Goal: Task Accomplishment & Management: Use online tool/utility

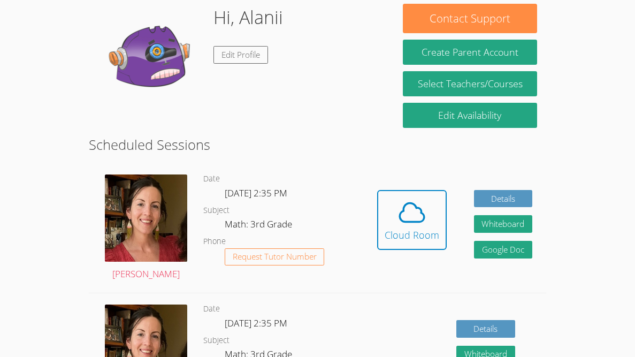
scroll to position [163, 0]
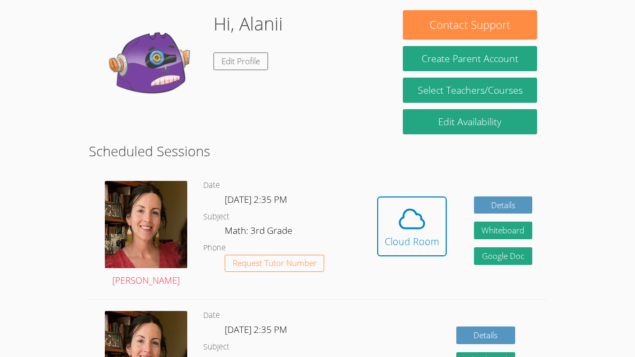
click at [384, 225] on span at bounding box center [411, 219] width 55 height 30
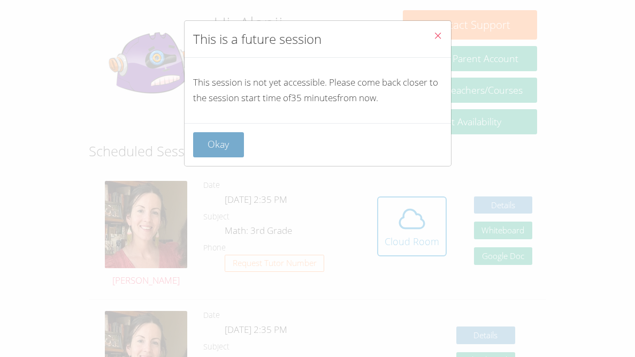
click at [207, 142] on button "Okay" at bounding box center [218, 144] width 51 height 25
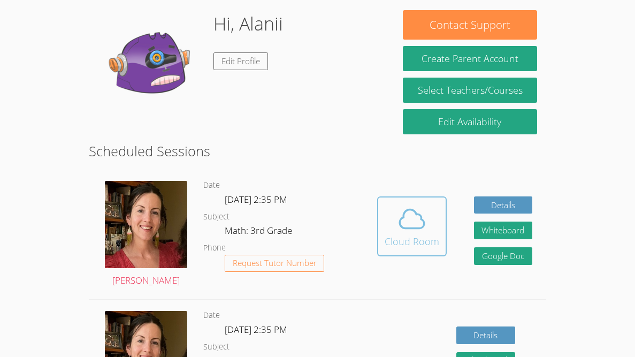
click at [400, 218] on icon at bounding box center [411, 219] width 25 height 19
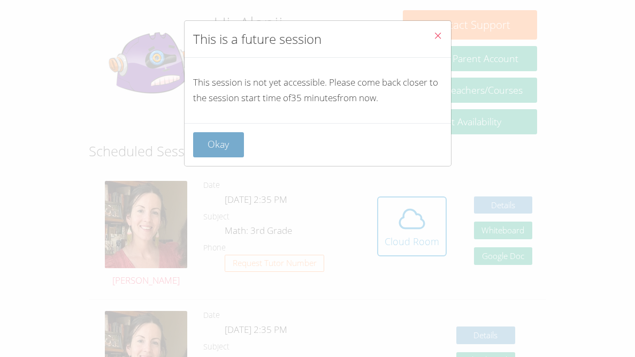
click at [233, 141] on button "Okay" at bounding box center [218, 144] width 51 height 25
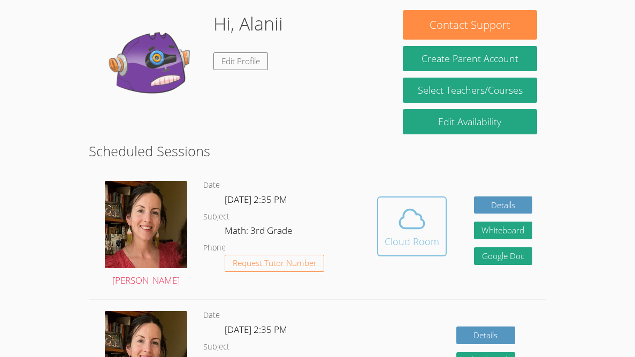
click at [424, 252] on button "Cloud Room" at bounding box center [411, 226] width 69 height 60
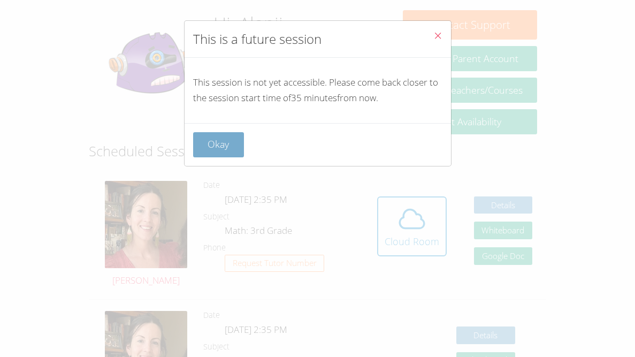
click at [233, 138] on button "Okay" at bounding box center [218, 144] width 51 height 25
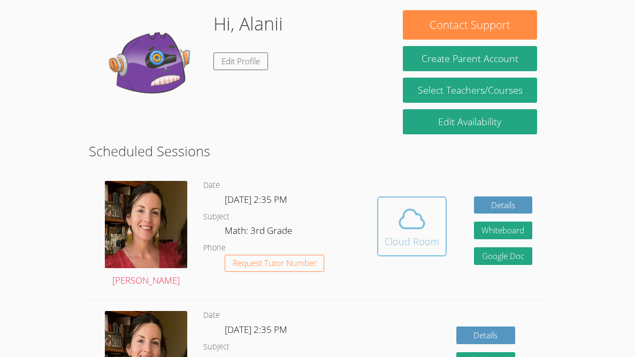
click at [411, 223] on icon at bounding box center [412, 219] width 30 height 30
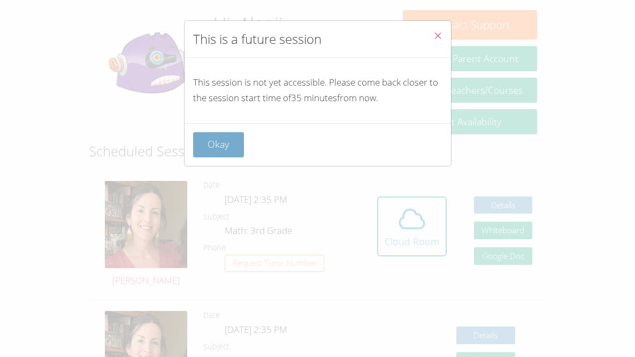
click at [222, 145] on button "Okay" at bounding box center [218, 144] width 51 height 25
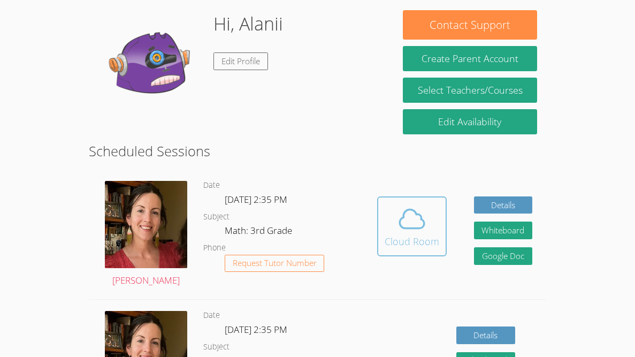
click at [412, 223] on icon at bounding box center [412, 219] width 30 height 30
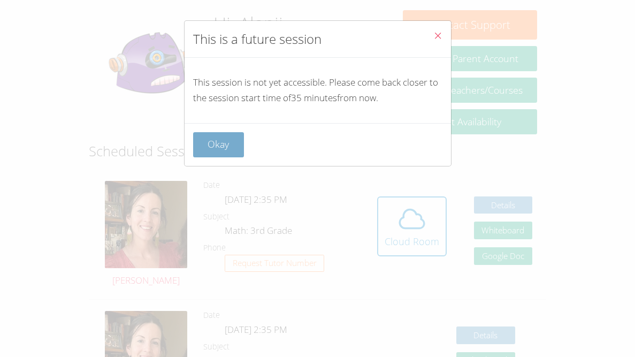
click at [227, 144] on button "Okay" at bounding box center [218, 144] width 51 height 25
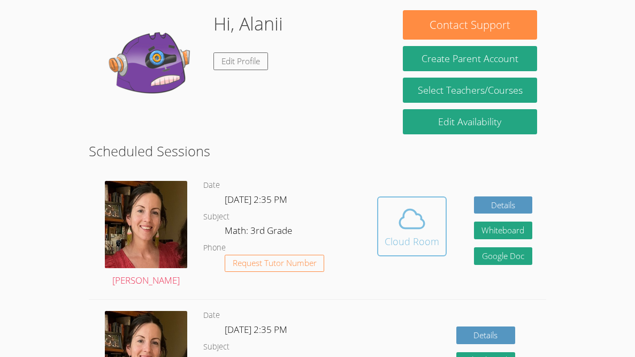
click at [419, 218] on icon at bounding box center [411, 219] width 25 height 19
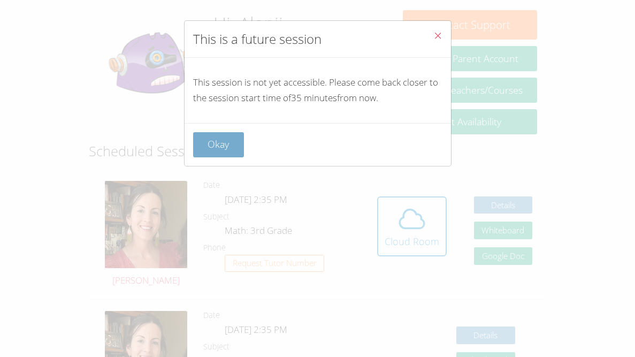
click at [216, 137] on button "Okay" at bounding box center [218, 144] width 51 height 25
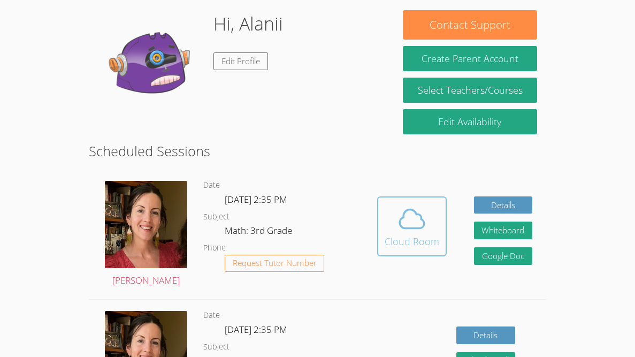
click at [399, 223] on icon at bounding box center [411, 219] width 25 height 19
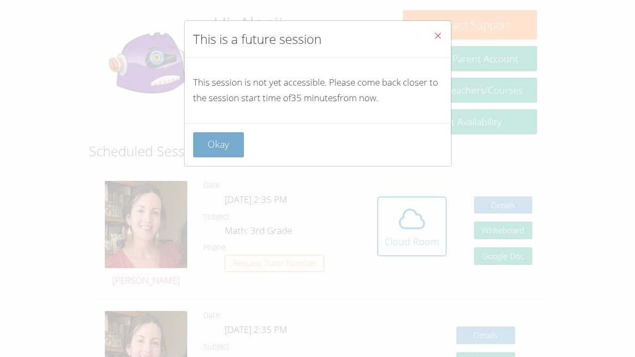
click at [225, 133] on button "Okay" at bounding box center [218, 144] width 51 height 25
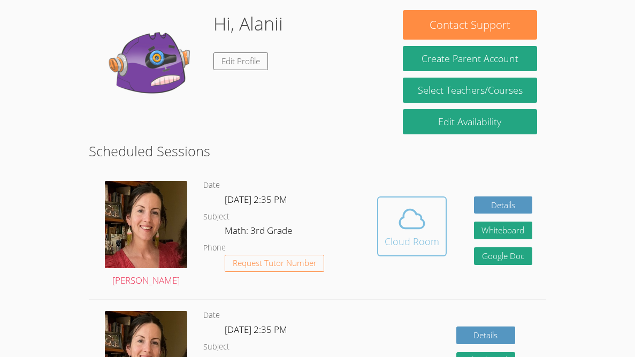
click at [388, 209] on span at bounding box center [411, 219] width 55 height 30
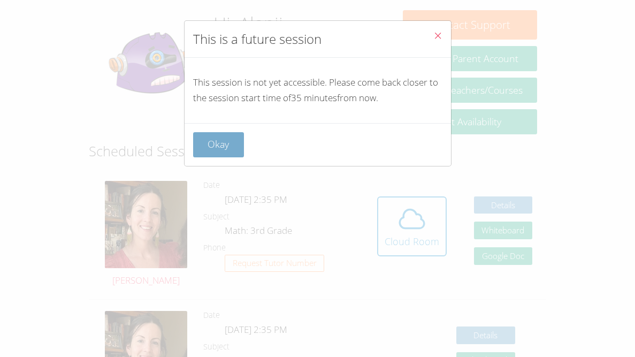
click at [221, 150] on button "Okay" at bounding box center [218, 144] width 51 height 25
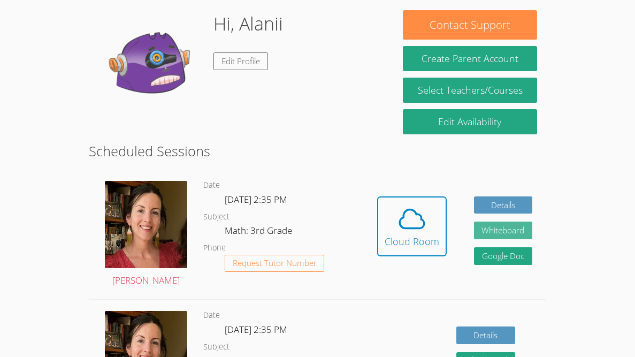
click at [484, 223] on button "Whiteboard" at bounding box center [503, 230] width 59 height 18
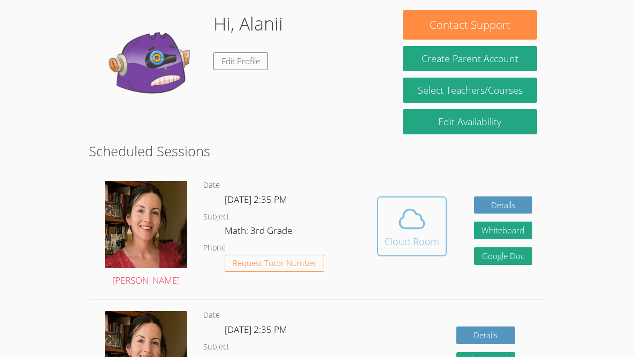
click at [412, 210] on icon at bounding box center [411, 219] width 25 height 19
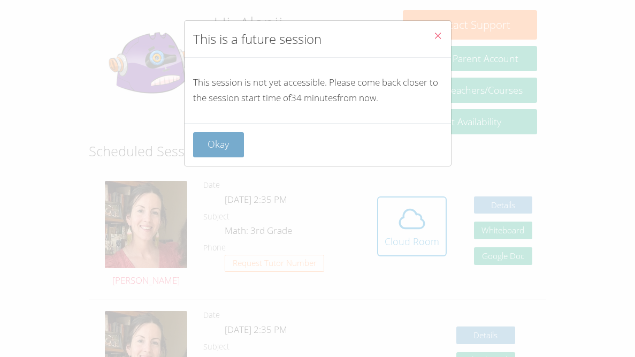
click at [198, 148] on button "Okay" at bounding box center [218, 144] width 51 height 25
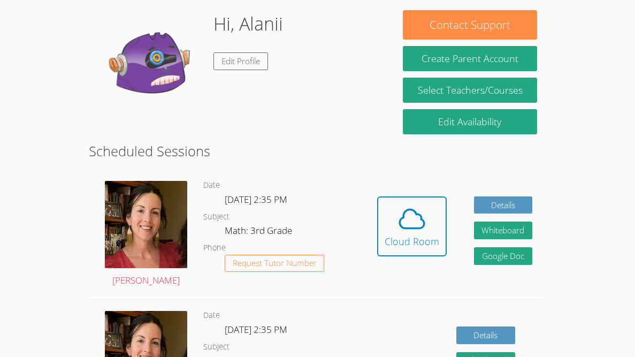
click at [436, 193] on div "Hidden Cloud Room Details Whiteboard Hidden Google Doc" at bounding box center [454, 233] width 183 height 129
click at [437, 206] on span at bounding box center [411, 219] width 55 height 30
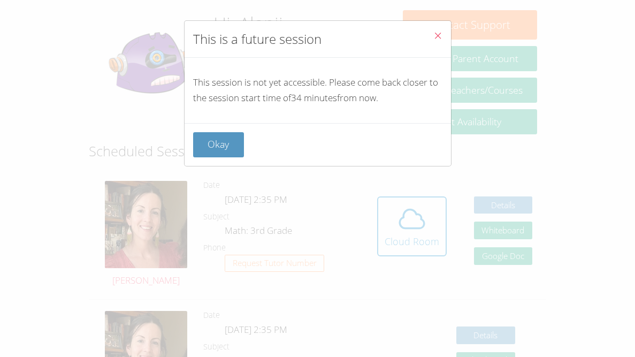
click at [235, 130] on div "Okay" at bounding box center [317, 144] width 266 height 43
click at [235, 132] on button "Okay" at bounding box center [218, 144] width 51 height 25
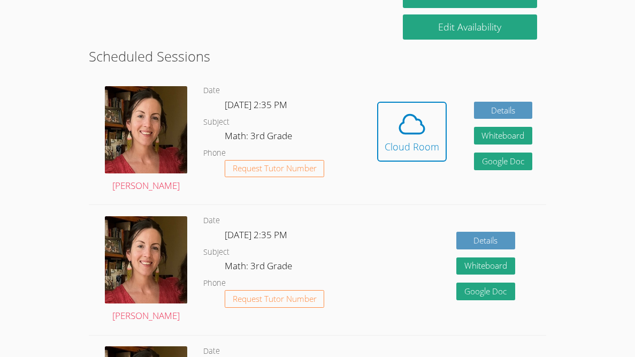
scroll to position [258, 0]
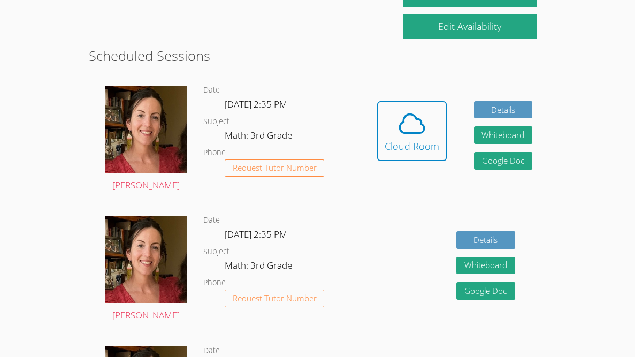
click at [191, 137] on div "[PERSON_NAME]" at bounding box center [146, 138] width 114 height 129
click at [156, 135] on img at bounding box center [146, 129] width 82 height 87
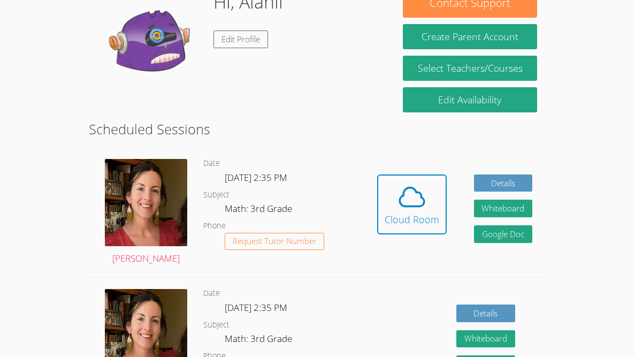
scroll to position [186, 0]
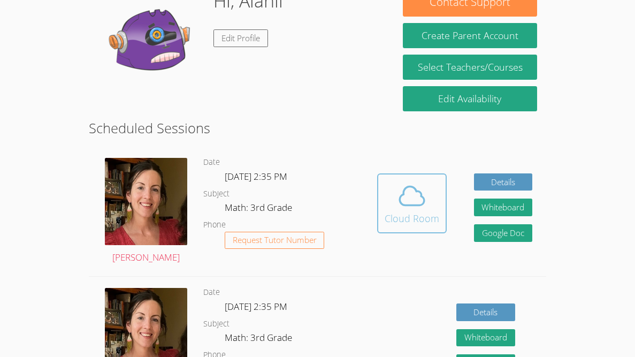
click at [392, 212] on div "Cloud Room" at bounding box center [411, 218] width 55 height 15
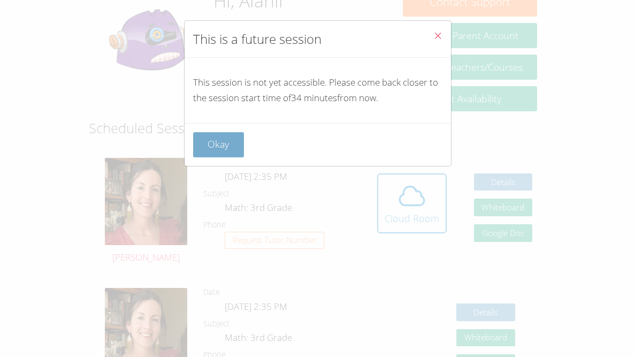
click at [226, 146] on button "Okay" at bounding box center [218, 144] width 51 height 25
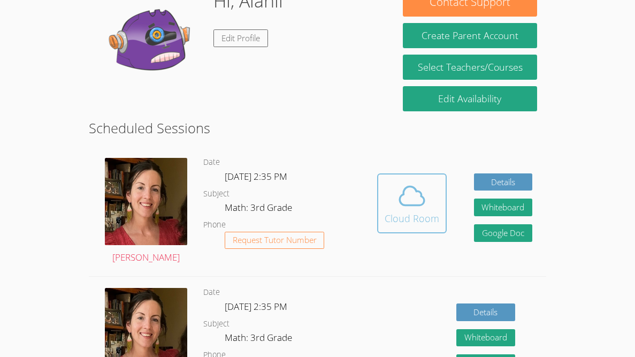
click at [428, 178] on button "Cloud Room" at bounding box center [411, 203] width 69 height 60
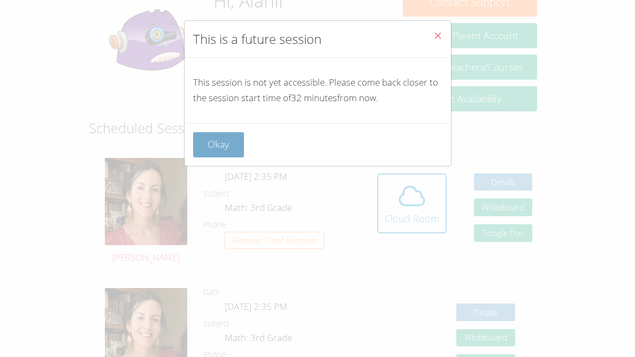
click at [208, 142] on button "Okay" at bounding box center [218, 144] width 51 height 25
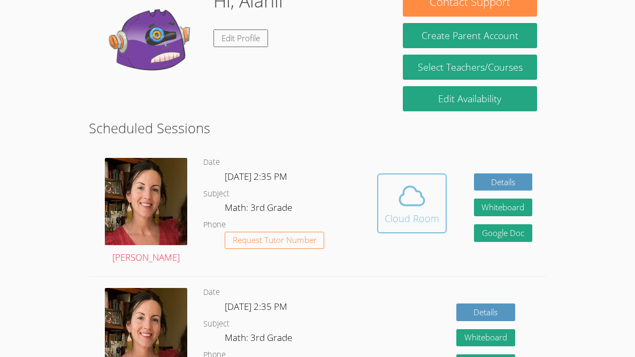
click at [421, 212] on div "Cloud Room" at bounding box center [411, 218] width 55 height 15
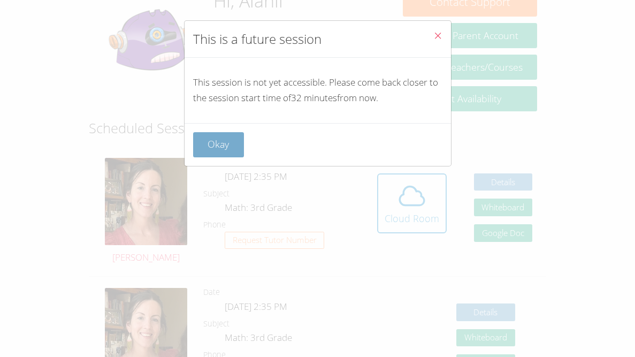
click at [220, 153] on button "Okay" at bounding box center [218, 144] width 51 height 25
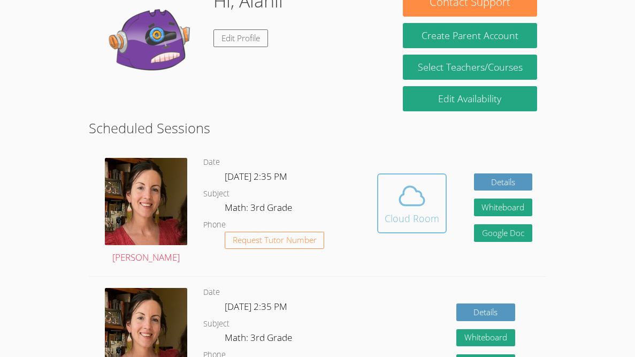
click at [427, 223] on div "Cloud Room" at bounding box center [411, 218] width 55 height 15
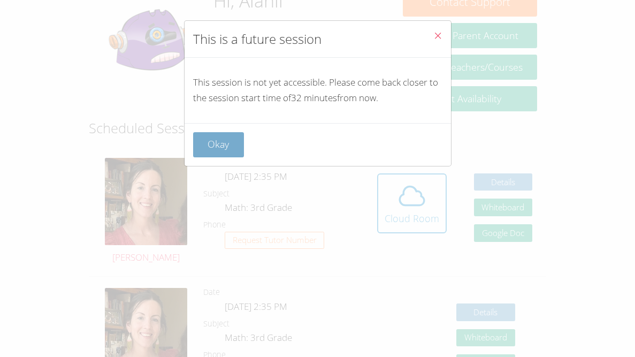
click at [217, 136] on button "Okay" at bounding box center [218, 144] width 51 height 25
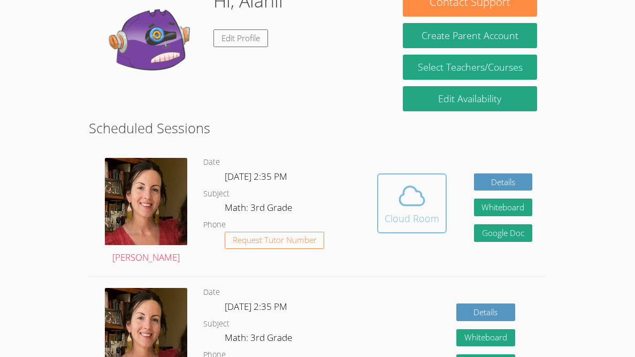
click at [410, 216] on div "Cloud Room" at bounding box center [411, 218] width 55 height 15
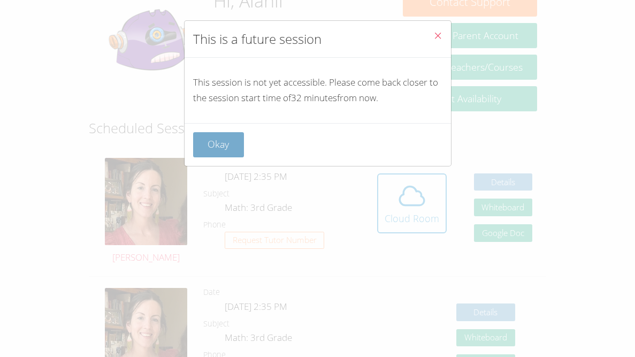
click at [223, 153] on button "Okay" at bounding box center [218, 144] width 51 height 25
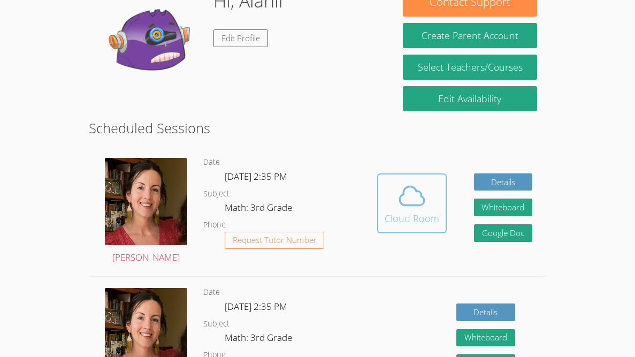
click at [416, 202] on icon at bounding box center [412, 196] width 30 height 30
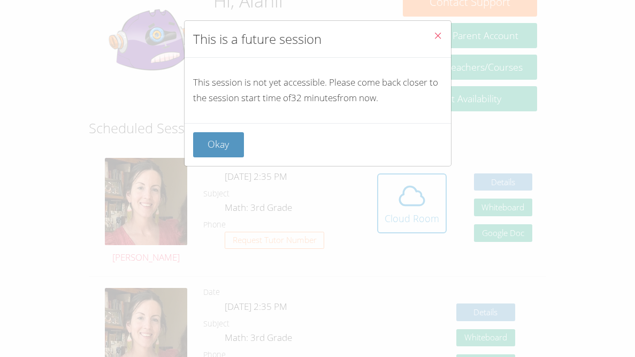
click at [238, 158] on div "Okay" at bounding box center [317, 144] width 266 height 43
click at [233, 153] on button "Okay" at bounding box center [218, 144] width 51 height 25
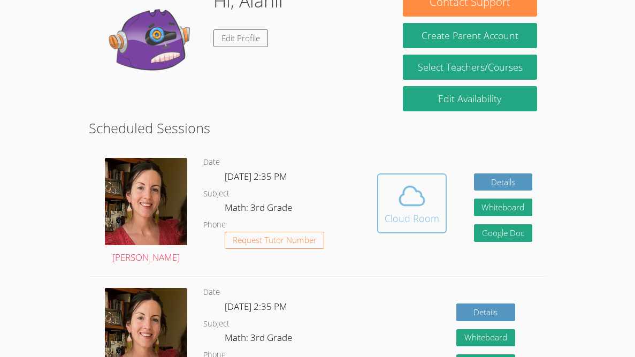
click at [395, 192] on span at bounding box center [411, 196] width 55 height 30
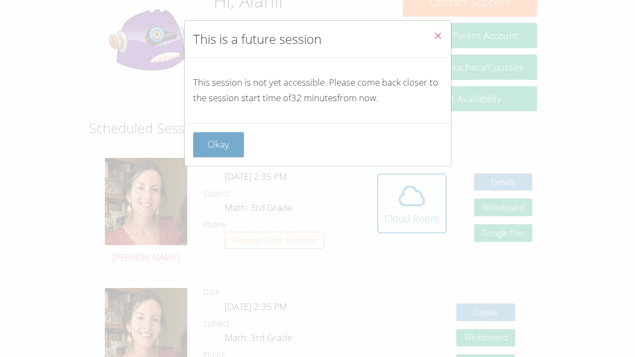
click at [226, 134] on button "Okay" at bounding box center [218, 144] width 51 height 25
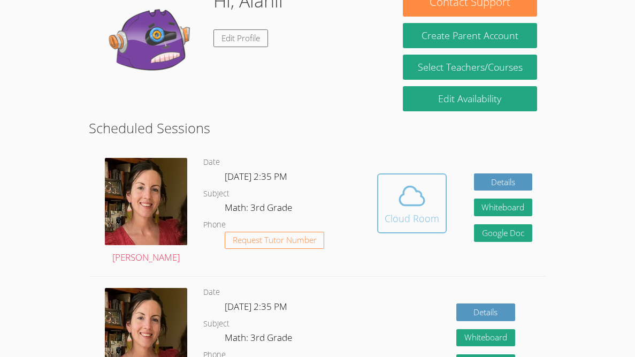
click at [412, 200] on icon at bounding box center [412, 196] width 30 height 30
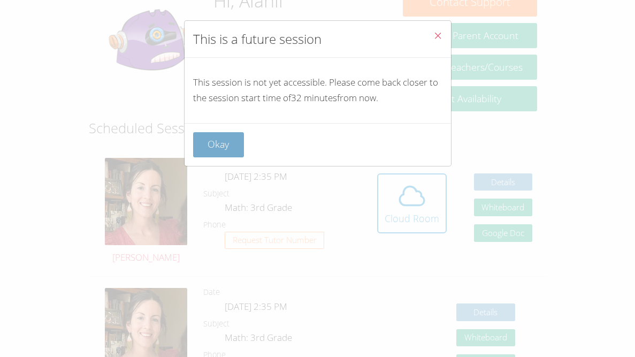
click at [212, 145] on button "Okay" at bounding box center [218, 144] width 51 height 25
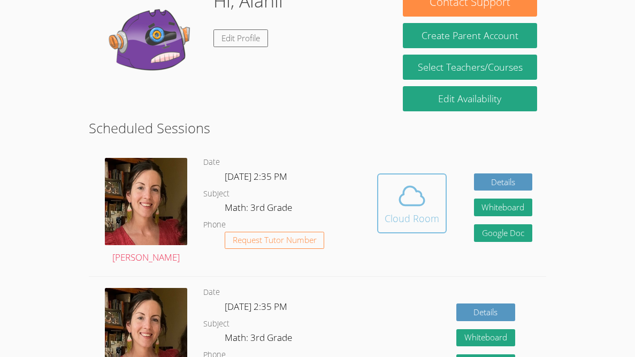
click at [399, 212] on div "Cloud Room" at bounding box center [411, 218] width 55 height 15
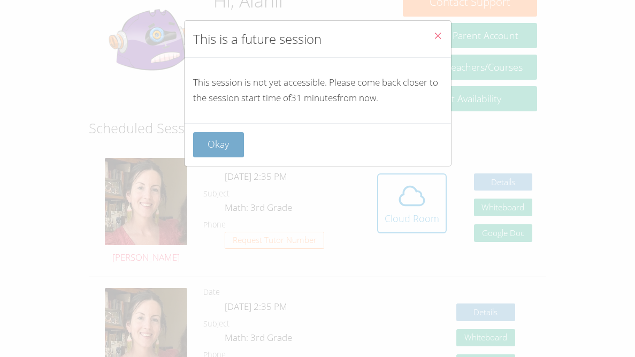
click at [217, 152] on button "Okay" at bounding box center [218, 144] width 51 height 25
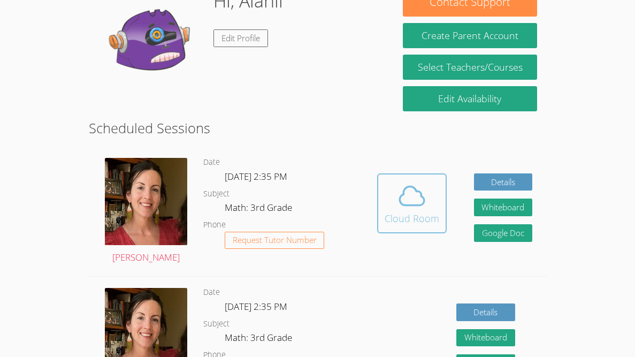
click at [383, 208] on button "Cloud Room" at bounding box center [411, 203] width 69 height 60
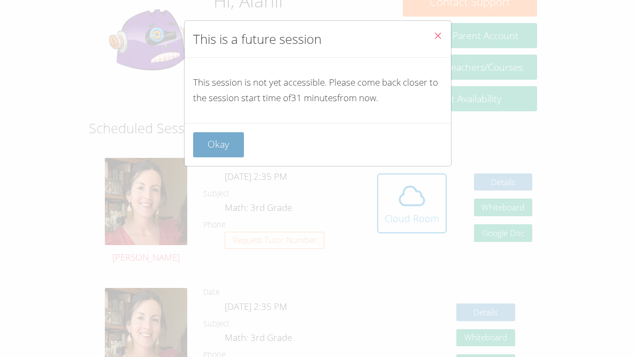
click at [214, 145] on button "Okay" at bounding box center [218, 144] width 51 height 25
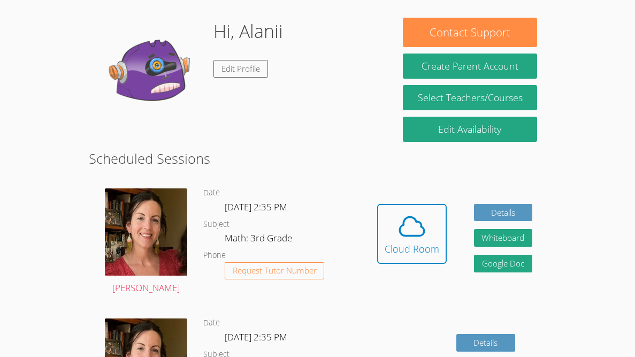
scroll to position [153, 0]
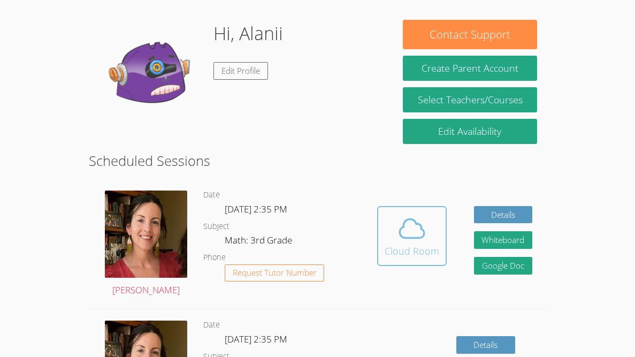
click at [403, 237] on icon at bounding box center [411, 228] width 25 height 19
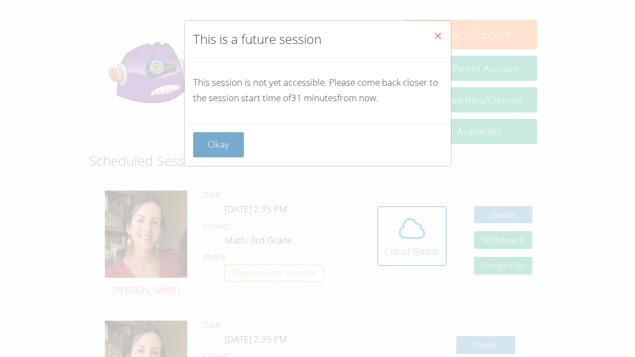
click at [227, 136] on button "Okay" at bounding box center [218, 144] width 51 height 25
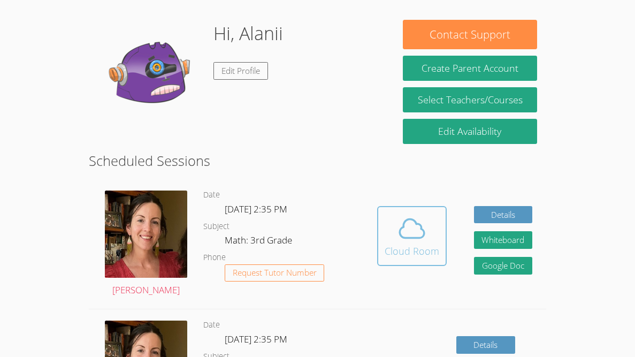
click at [383, 243] on button "Cloud Room" at bounding box center [411, 236] width 69 height 60
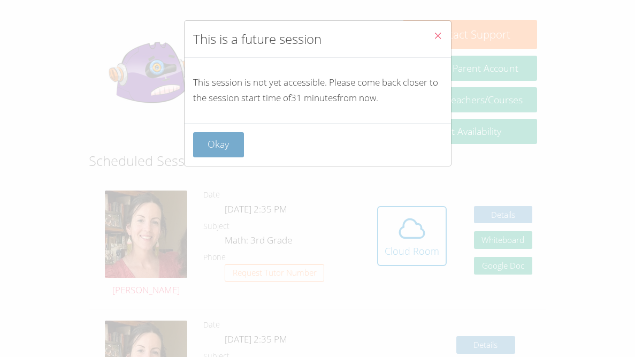
click at [226, 144] on button "Okay" at bounding box center [218, 144] width 51 height 25
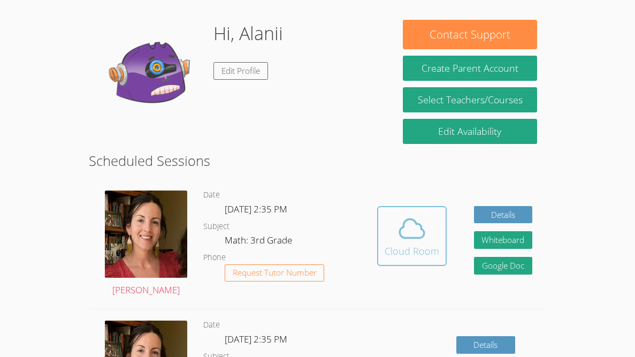
click at [409, 243] on div "Cloud Room" at bounding box center [411, 250] width 55 height 15
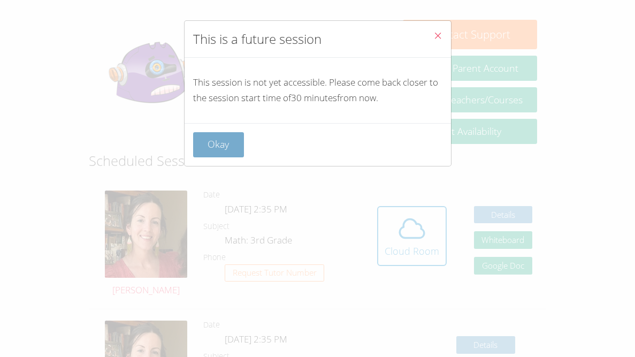
click at [204, 140] on button "Okay" at bounding box center [218, 144] width 51 height 25
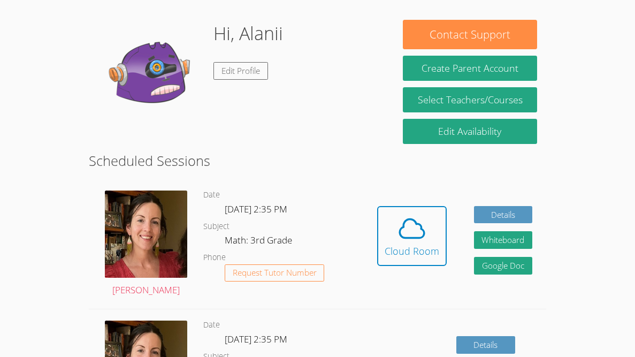
scroll to position [0, 0]
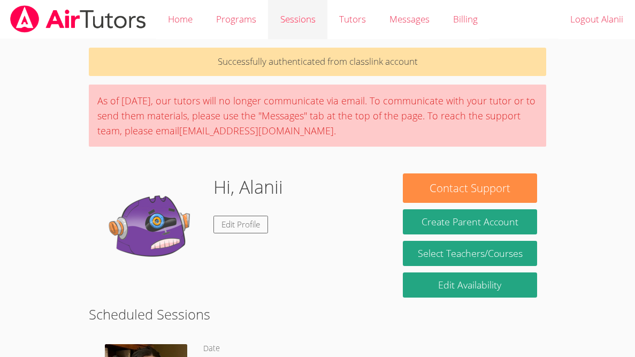
click at [313, 19] on link "Sessions" at bounding box center [297, 19] width 59 height 39
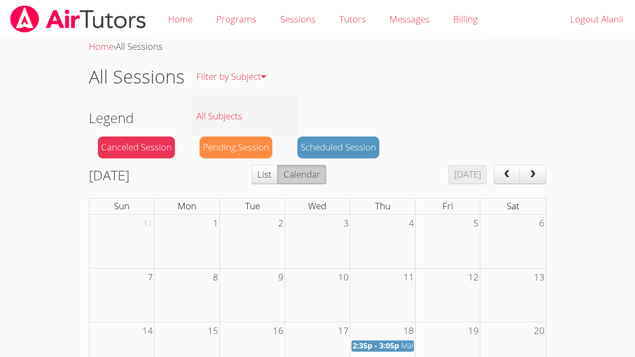
click at [243, 109] on link "All Subjects" at bounding box center [241, 115] width 114 height 39
click at [168, 22] on link "Home" at bounding box center [180, 19] width 48 height 39
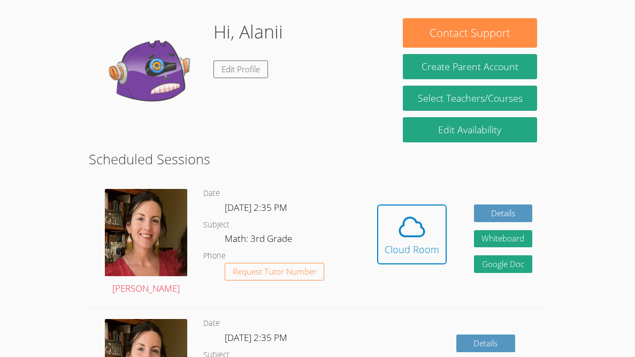
scroll to position [115, 0]
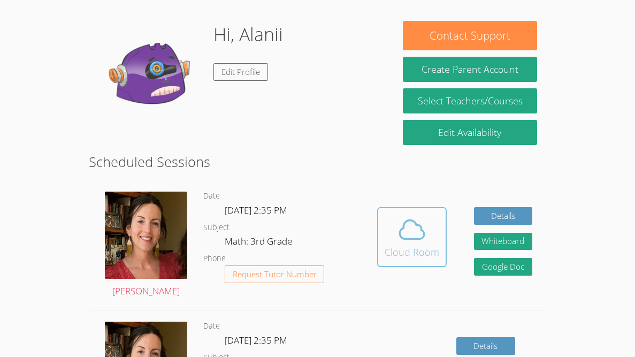
click at [427, 257] on div "Cloud Room" at bounding box center [411, 251] width 55 height 15
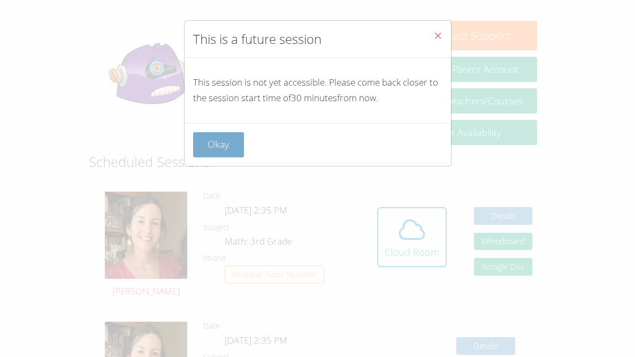
click at [207, 149] on button "Okay" at bounding box center [218, 144] width 51 height 25
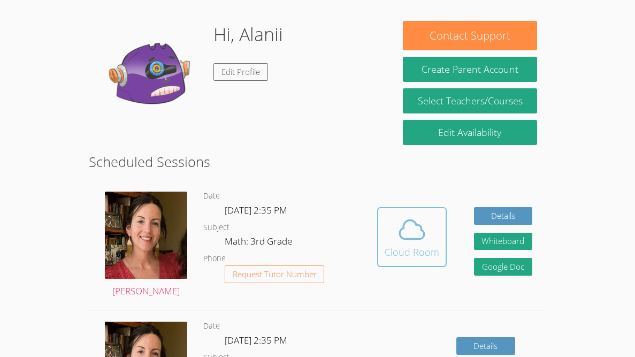
click at [406, 247] on div "Cloud Room" at bounding box center [411, 251] width 55 height 15
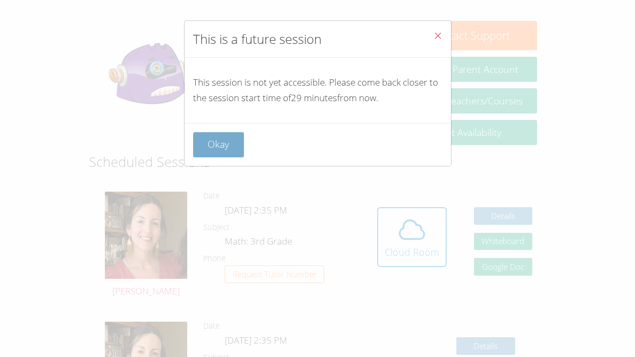
click at [226, 136] on button "Okay" at bounding box center [218, 144] width 51 height 25
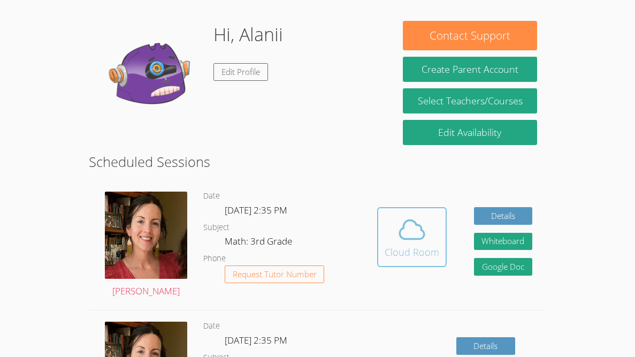
click at [430, 248] on div "Cloud Room" at bounding box center [411, 251] width 55 height 15
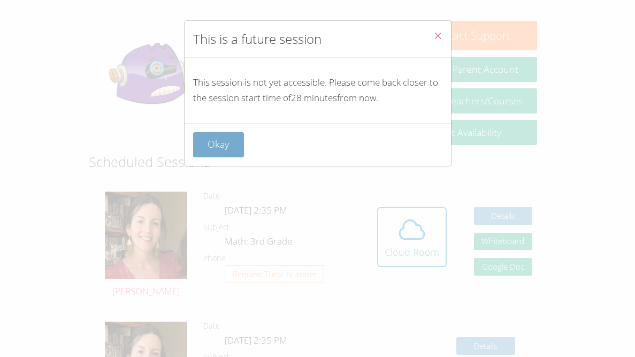
click at [207, 142] on button "Okay" at bounding box center [218, 144] width 51 height 25
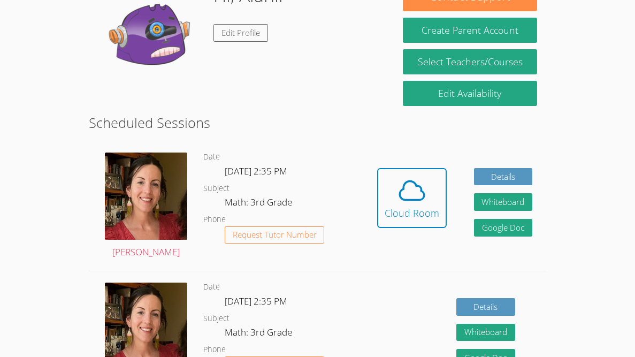
scroll to position [190, 0]
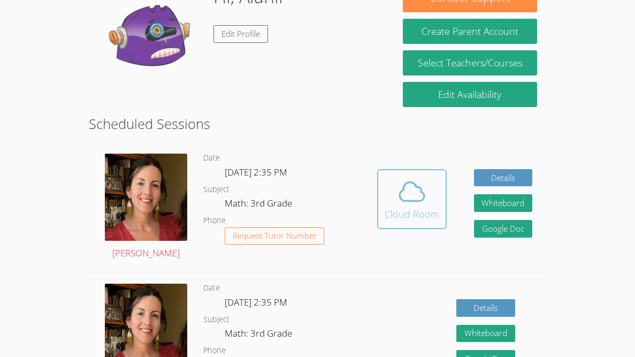
click at [407, 214] on div "Cloud Room" at bounding box center [411, 213] width 55 height 15
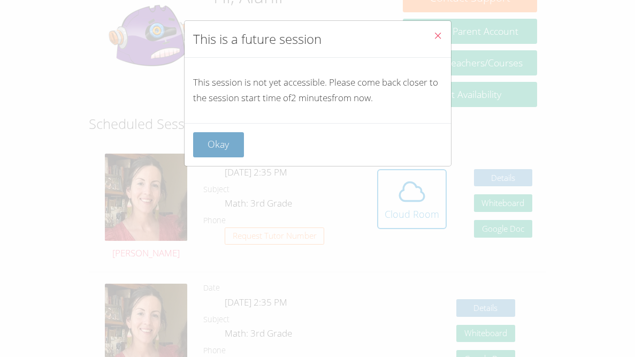
click at [217, 152] on button "Okay" at bounding box center [218, 144] width 51 height 25
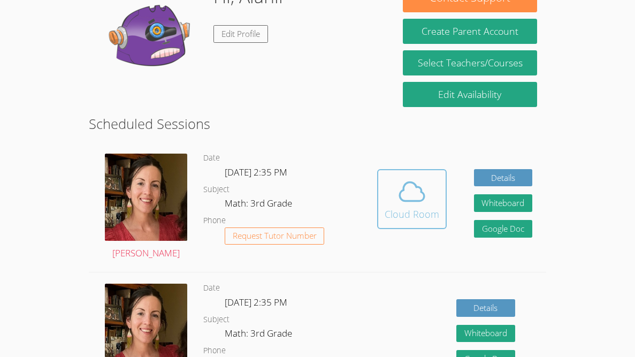
click at [419, 176] on icon at bounding box center [412, 191] width 30 height 30
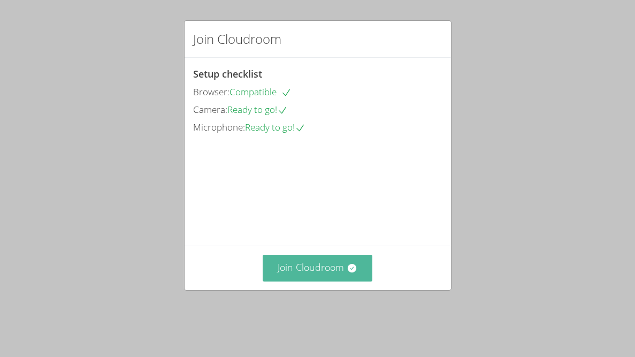
click at [356, 273] on icon at bounding box center [351, 267] width 11 height 11
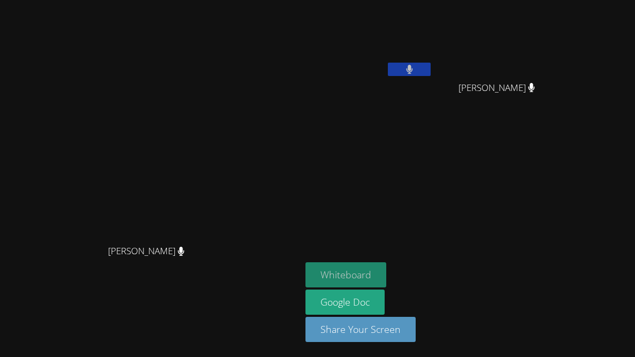
click at [386, 281] on button "Whiteboard" at bounding box center [345, 274] width 81 height 25
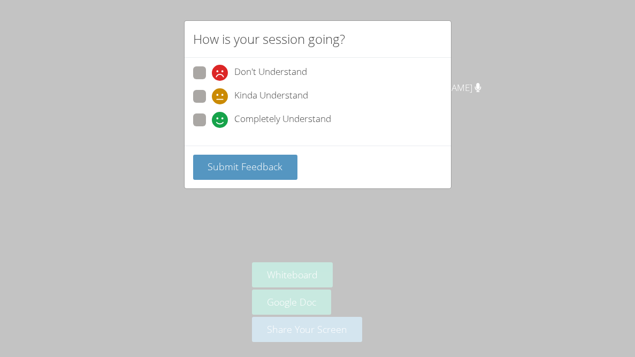
click at [212, 128] on span at bounding box center [212, 128] width 0 height 0
click at [212, 118] on input "Completely Understand" at bounding box center [216, 117] width 9 height 9
radio input "true"
click at [236, 156] on button "Submit Feedback" at bounding box center [245, 167] width 105 height 25
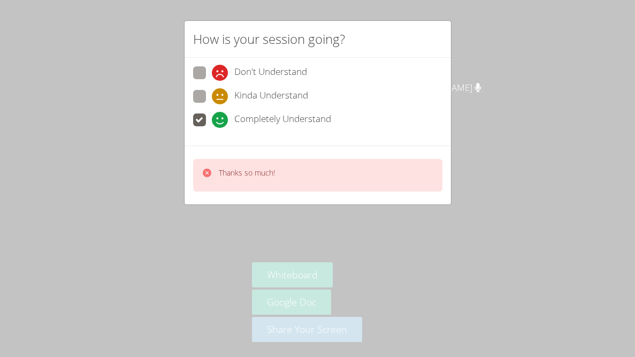
click at [207, 172] on icon at bounding box center [207, 172] width 9 height 9
click at [427, 246] on div "How is your session going? Don't Understand Kinda Understand Completely Underst…" at bounding box center [317, 178] width 635 height 357
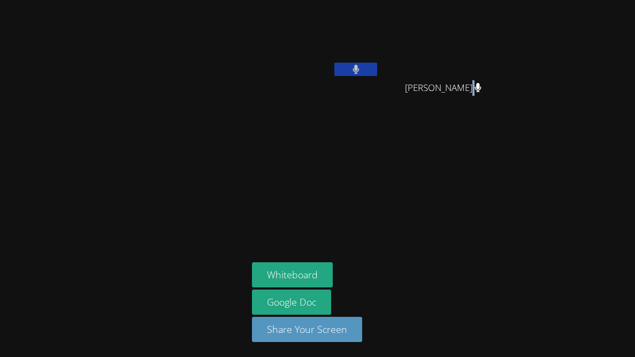
click at [426, 246] on aside "Alanii Natividad VIVIANA SANCHEZ VIVIANA SANCHEZ Whiteboard Google Doc Share Yo…" at bounding box center [381, 178] width 267 height 357
